Goal: Task Accomplishment & Management: Manage account settings

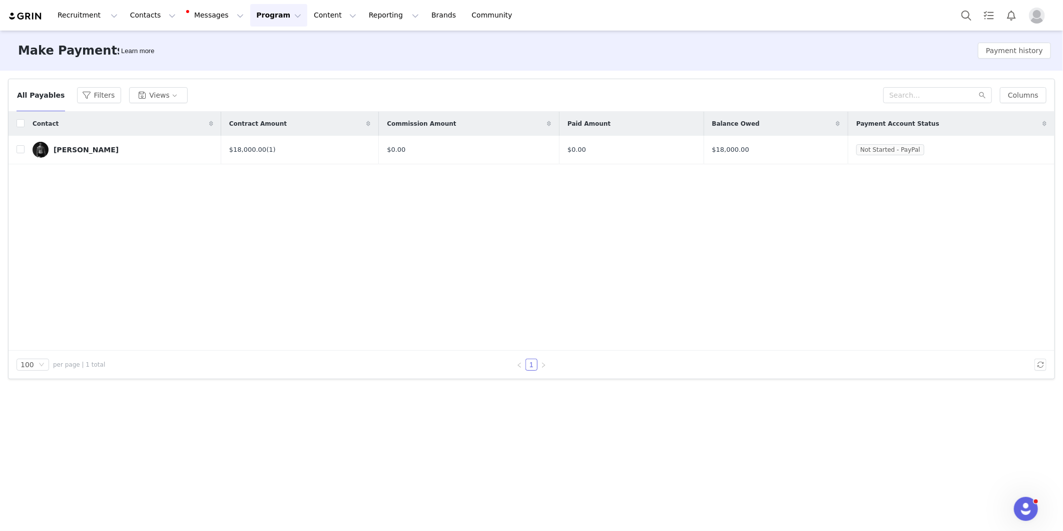
click at [1038, 20] on img "Profile" at bounding box center [1037, 16] width 16 height 16
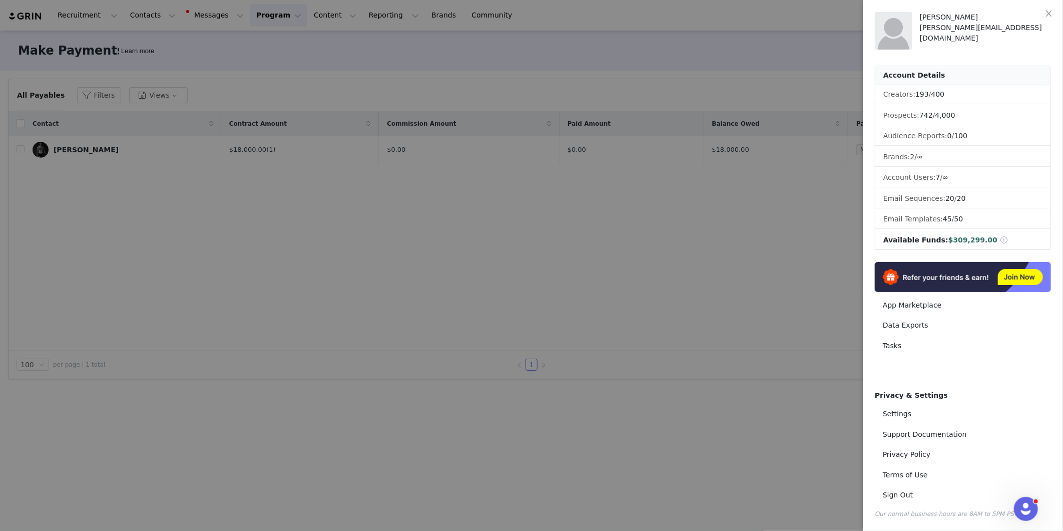
click at [658, 285] on div at bounding box center [531, 265] width 1063 height 531
